Goal: Task Accomplishment & Management: Manage account settings

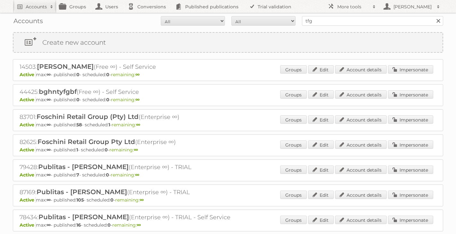
click at [438, 21] on link at bounding box center [438, 21] width 10 height 10
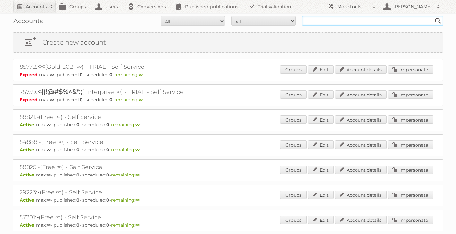
click at [421, 17] on input "text" at bounding box center [372, 21] width 141 height 10
type input "techtronic"
click at [330, 22] on input "techtronic" at bounding box center [372, 21] width 141 height 10
click at [433, 16] on input "Search" at bounding box center [438, 21] width 10 height 10
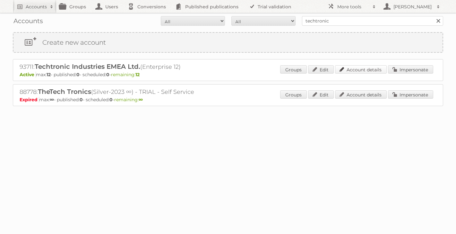
click at [368, 70] on link "Account details" at bounding box center [361, 69] width 52 height 8
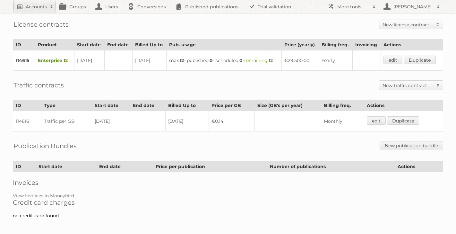
scroll to position [156, 0]
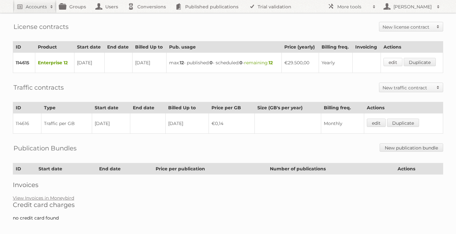
click at [395, 58] on link "edit" at bounding box center [392, 62] width 19 height 8
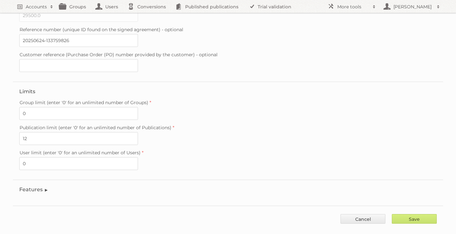
scroll to position [174, 0]
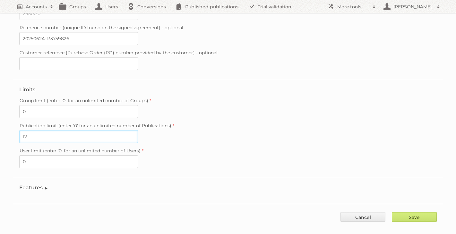
click at [83, 130] on input "12" at bounding box center [78, 136] width 119 height 13
type input "13"
click at [421, 212] on input "Save" at bounding box center [414, 217] width 45 height 10
type input "..."
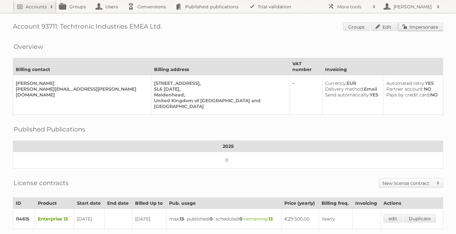
click at [427, 28] on link "Impersonate" at bounding box center [420, 26] width 45 height 8
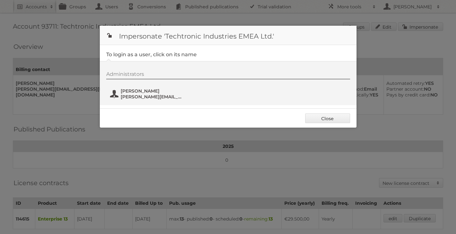
click at [140, 93] on button "Caitlin Gordon caitlin.gordon@TTI-EMEA.com" at bounding box center [146, 93] width 75 height 13
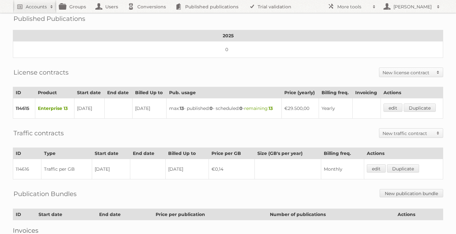
scroll to position [143, 0]
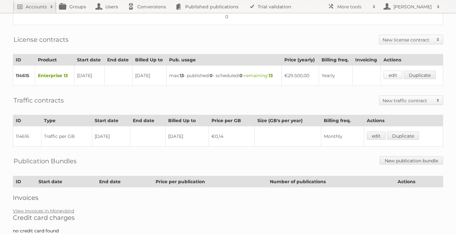
click at [395, 71] on link "edit" at bounding box center [392, 75] width 19 height 8
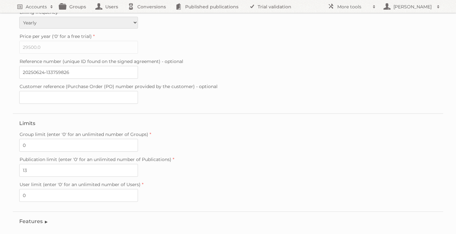
scroll to position [176, 0]
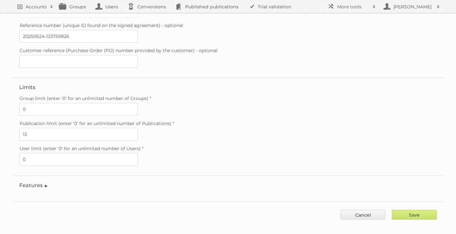
click at [40, 182] on legend "Features" at bounding box center [33, 185] width 29 height 6
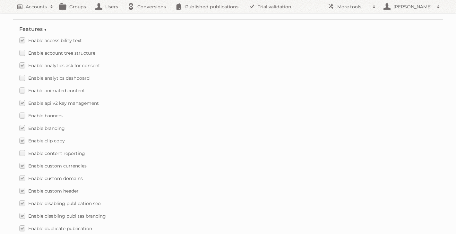
scroll to position [334, 0]
click at [24, 72] on label "Enable analytics dashboard" at bounding box center [54, 76] width 70 height 9
click at [0, 0] on input "Enable analytics dashboard" at bounding box center [0, 0] width 0 height 0
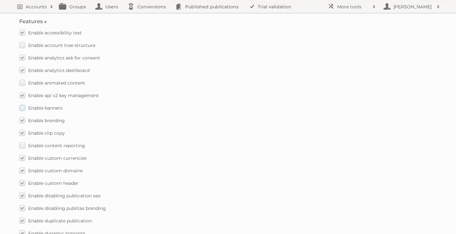
click at [22, 103] on label "Enable banners" at bounding box center [40, 107] width 43 height 9
click at [0, 0] on input "Enable banners" at bounding box center [0, 0] width 0 height 0
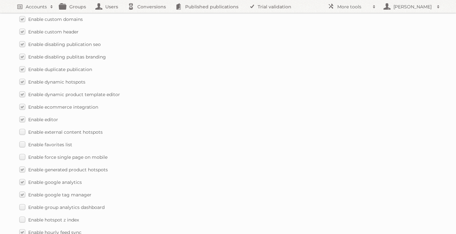
scroll to position [492, 0]
click at [23, 126] on label "Enable external content hotspots" at bounding box center [60, 130] width 83 height 9
click at [0, 0] on input "Enable external content hotspots" at bounding box center [0, 0] width 0 height 0
click at [22, 151] on label "Enable force single page on mobile" at bounding box center [63, 155] width 88 height 9
click at [0, 0] on input "Enable force single page on mobile" at bounding box center [0, 0] width 0 height 0
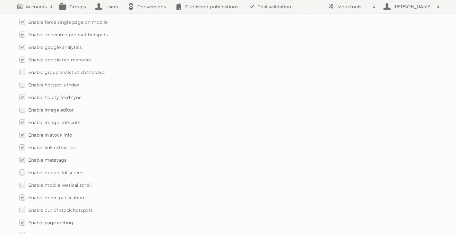
scroll to position [628, 0]
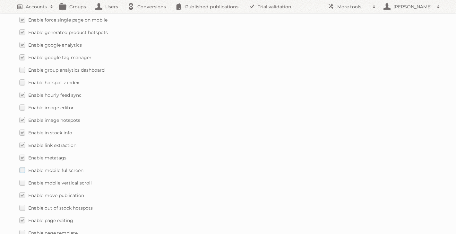
click at [23, 166] on label "Enable mobile fullscreen" at bounding box center [51, 169] width 64 height 9
click at [0, 0] on input "Enable mobile fullscreen" at bounding box center [0, 0] width 0 height 0
click at [22, 178] on label "Enable mobile vertical scroll" at bounding box center [55, 182] width 72 height 9
click at [0, 0] on input "Enable mobile vertical scroll" at bounding box center [0, 0] width 0 height 0
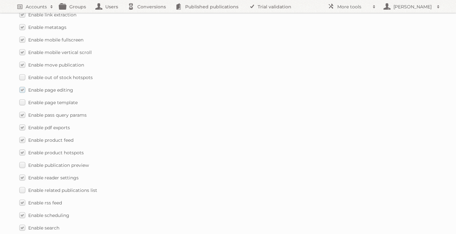
scroll to position [764, 0]
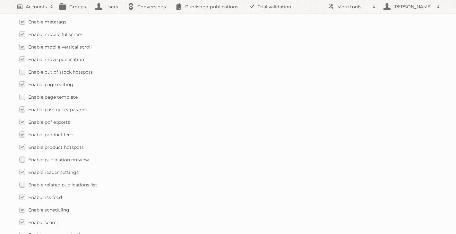
click at [21, 155] on label "Enable publication preview" at bounding box center [54, 159] width 70 height 9
click at [0, 0] on input "Enable publication preview" at bounding box center [0, 0] width 0 height 0
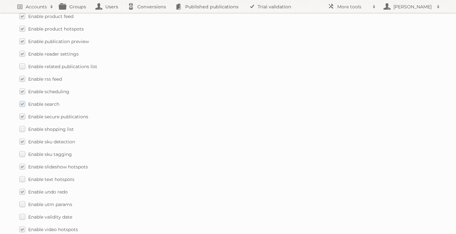
scroll to position [882, 0]
click at [23, 61] on label "Enable related publications list" at bounding box center [58, 65] width 78 height 9
click at [0, 0] on input "Enable related publications list" at bounding box center [0, 0] width 0 height 0
click at [22, 149] on label "Enable sku tagging" at bounding box center [45, 153] width 53 height 9
click at [0, 0] on input "Enable sku tagging" at bounding box center [0, 0] width 0 height 0
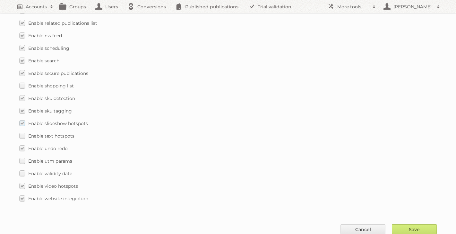
scroll to position [934, 0]
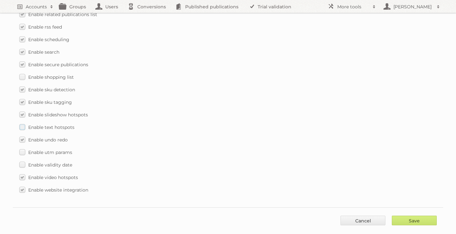
click at [21, 123] on label "Enable text hotspots" at bounding box center [46, 126] width 55 height 9
click at [0, 0] on input "Enable text hotspots" at bounding box center [0, 0] width 0 height 0
click at [22, 160] on label "Enable validity date" at bounding box center [45, 164] width 53 height 9
click at [0, 0] on input "Enable validity date" at bounding box center [0, 0] width 0 height 0
click at [410, 215] on input "Save" at bounding box center [414, 220] width 45 height 10
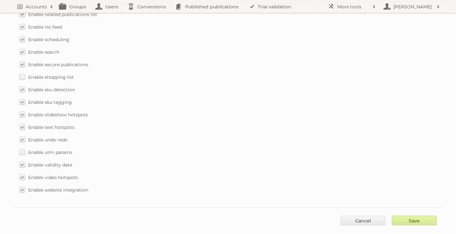
type input "..."
